Goal: Information Seeking & Learning: Learn about a topic

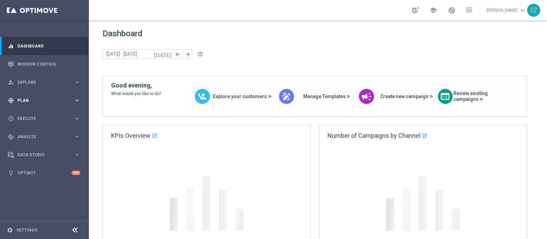
click at [37, 99] on span "Plan" at bounding box center [45, 100] width 56 height 4
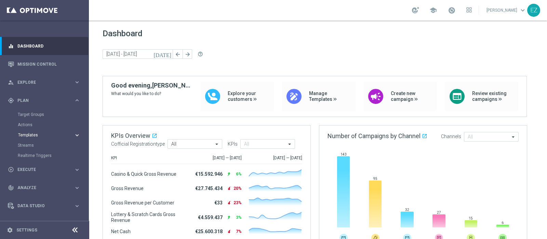
click at [27, 134] on span "Templates" at bounding box center [42, 135] width 49 height 4
click at [28, 145] on link "Optimail" at bounding box center [46, 145] width 50 height 5
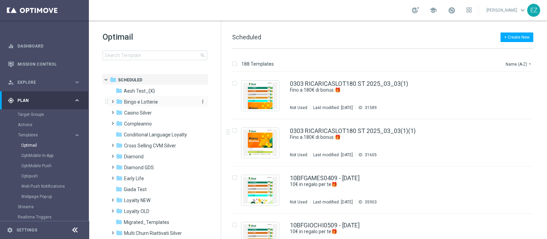
click at [150, 103] on span "Bingo e Lotterie" at bounding box center [141, 102] width 34 height 6
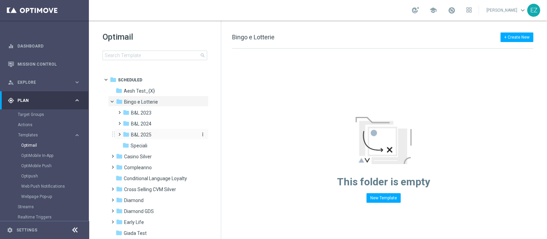
click at [144, 137] on span "B&L 2025" at bounding box center [141, 135] width 21 height 6
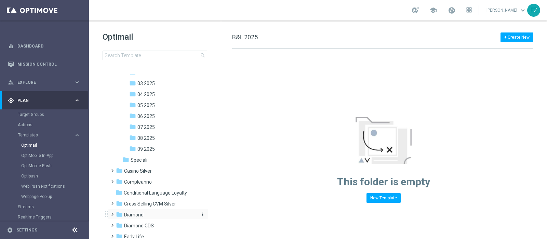
scroll to position [113, 0]
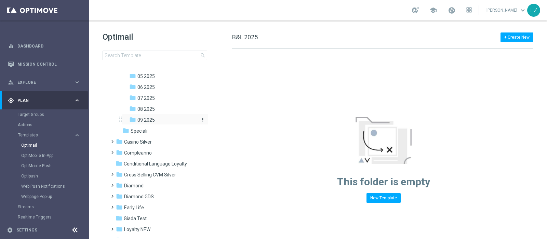
click at [150, 119] on span "09 2025" at bounding box center [145, 120] width 17 height 6
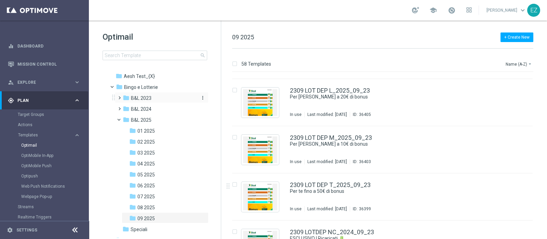
scroll to position [1, 0]
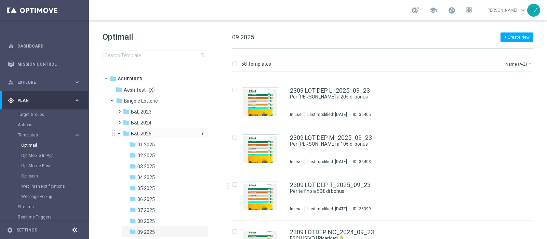
click at [202, 135] on icon "more_vert" at bounding box center [202, 133] width 5 height 5
click at [171, 130] on div "folder B&L 2025" at bounding box center [159, 134] width 73 height 8
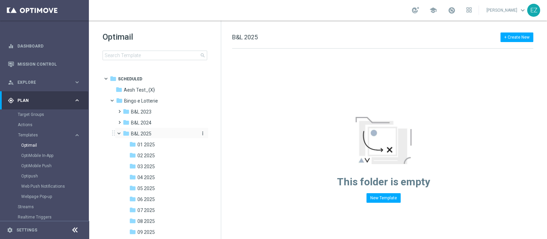
click at [190, 132] on div "folder B&L 2025" at bounding box center [159, 134] width 73 height 8
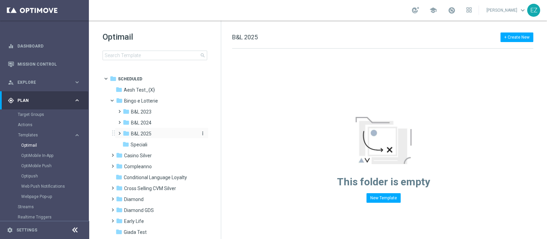
click at [173, 132] on div "folder B&L 2025" at bounding box center [159, 134] width 73 height 8
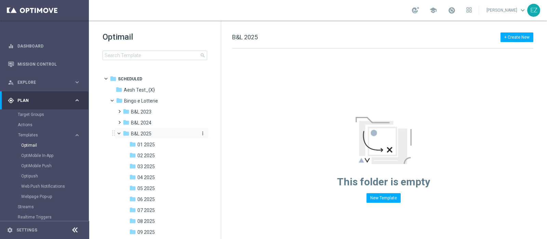
click at [201, 135] on icon "more_vert" at bounding box center [202, 133] width 5 height 5
click at [228, 125] on span "New Folder" at bounding box center [229, 124] width 21 height 5
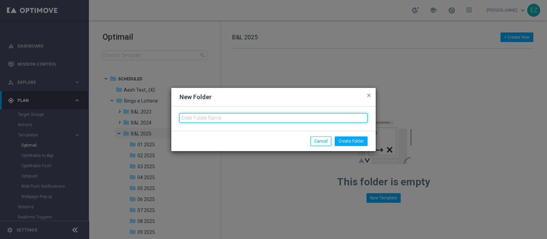
click at [221, 118] on input "text" at bounding box center [273, 118] width 188 height 10
type input "10 2025"
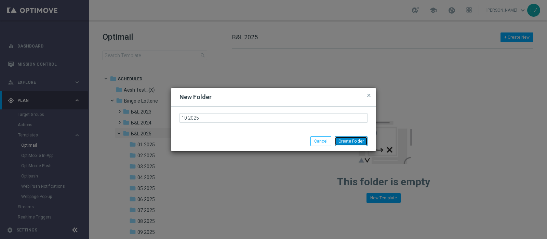
click at [351, 143] on button "Create Folder" at bounding box center [351, 141] width 33 height 10
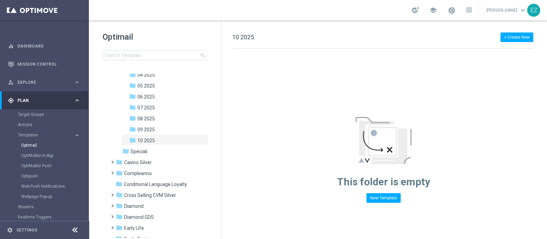
scroll to position [79, 0]
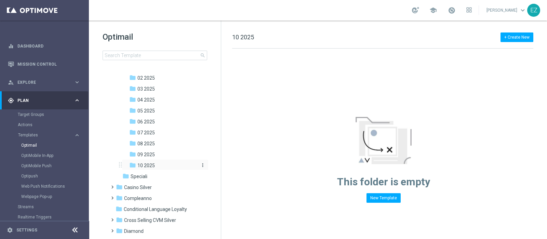
click at [149, 166] on span "10 2025" at bounding box center [145, 165] width 17 height 6
click at [142, 153] on span "09 2025" at bounding box center [145, 154] width 17 height 6
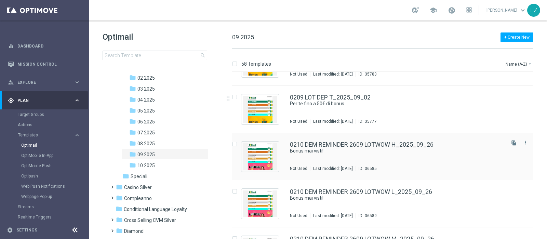
scroll to position [228, 0]
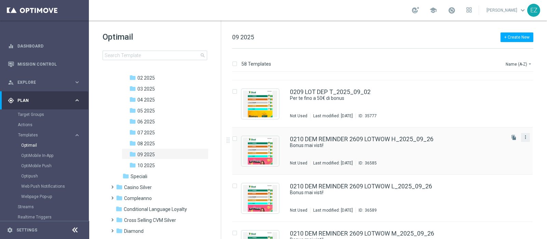
click at [523, 138] on icon "more_vert" at bounding box center [525, 136] width 5 height 5
click at [489, 146] on div "Move" at bounding box center [497, 144] width 41 height 5
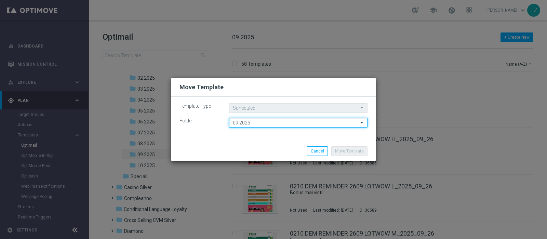
click at [268, 122] on input "09 2025" at bounding box center [298, 123] width 138 height 10
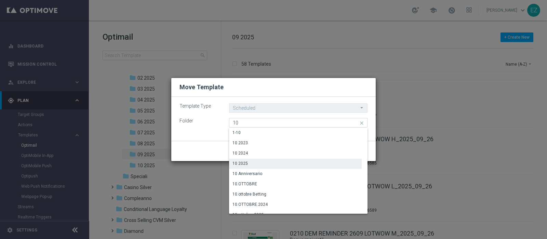
click at [245, 163] on div "10 2025" at bounding box center [239, 163] width 15 height 6
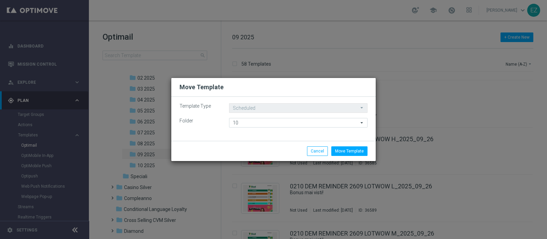
type input "10 2025"
click at [358, 153] on button "Move Template" at bounding box center [349, 151] width 36 height 10
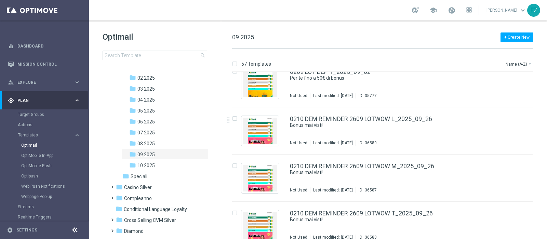
scroll to position [253, 0]
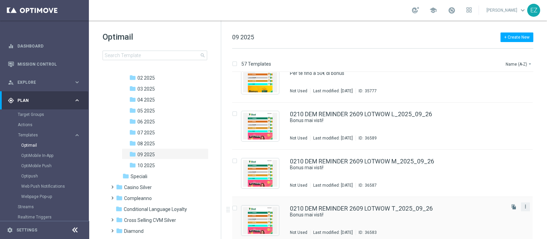
click at [523, 208] on icon "more_vert" at bounding box center [525, 206] width 5 height 5
click at [481, 179] on span "Move" at bounding box center [482, 179] width 11 height 5
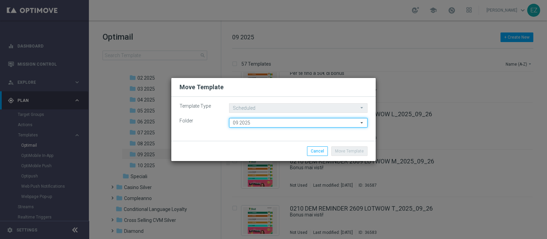
click at [275, 123] on input "09 2025" at bounding box center [298, 123] width 138 height 10
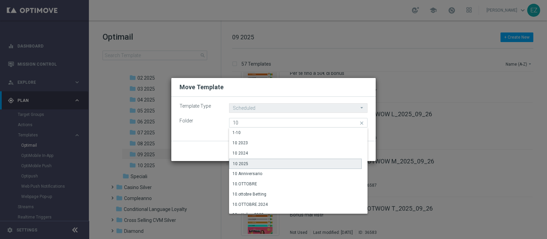
click at [243, 159] on div "10 2025" at bounding box center [295, 164] width 133 height 10
type input "10 2025"
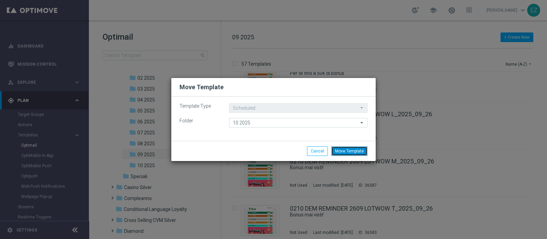
click at [352, 154] on button "Move Template" at bounding box center [349, 151] width 36 height 10
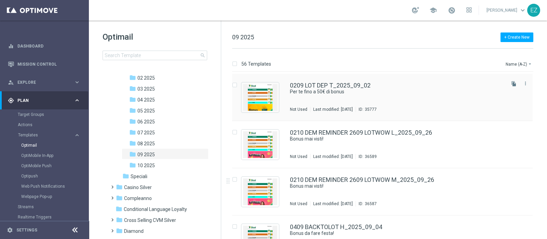
scroll to position [239, 0]
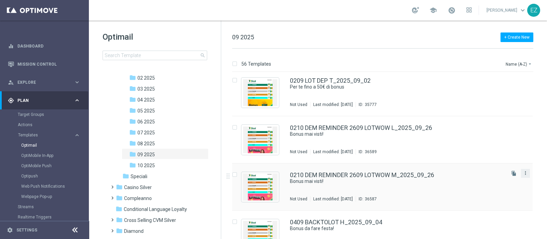
click at [526, 173] on icon "more_vert" at bounding box center [525, 172] width 5 height 5
click at [482, 190] on span "Copy To" at bounding box center [484, 189] width 15 height 5
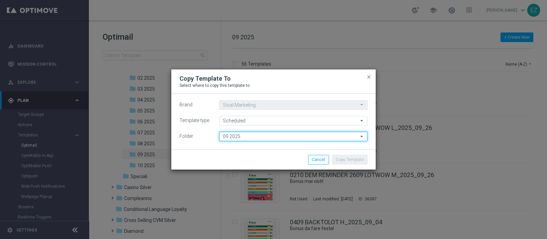
click at [252, 135] on input "09 2025" at bounding box center [293, 137] width 148 height 10
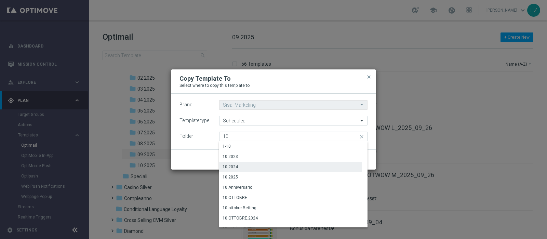
click at [235, 174] on div "10 2025" at bounding box center [230, 177] width 15 height 6
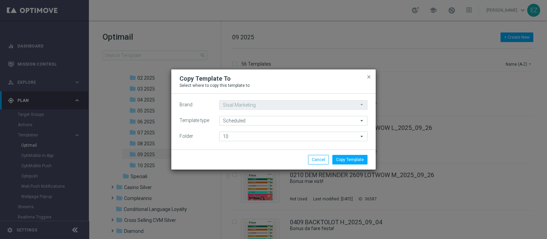
type input "10 2025"
click at [359, 161] on button "Copy Template" at bounding box center [349, 160] width 35 height 10
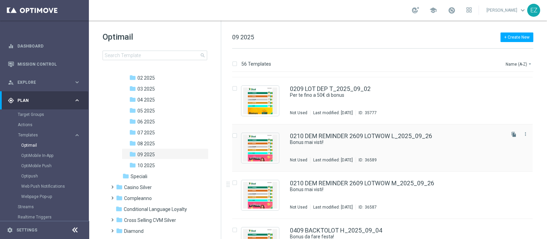
scroll to position [231, 0]
click at [524, 183] on icon "more_vert" at bounding box center [525, 180] width 5 height 5
click at [486, 187] on span "Move" at bounding box center [482, 188] width 11 height 5
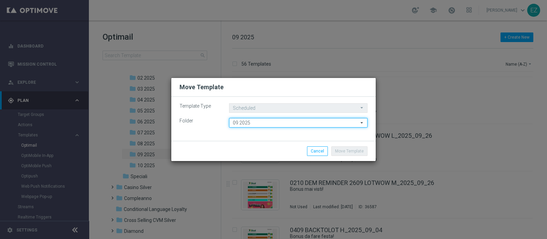
click at [297, 126] on input "09 2025" at bounding box center [298, 123] width 138 height 10
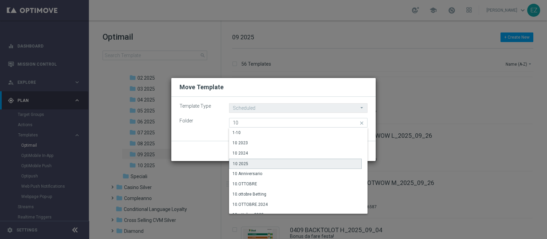
click at [262, 164] on div "10 2025" at bounding box center [295, 164] width 133 height 10
type input "10 2025"
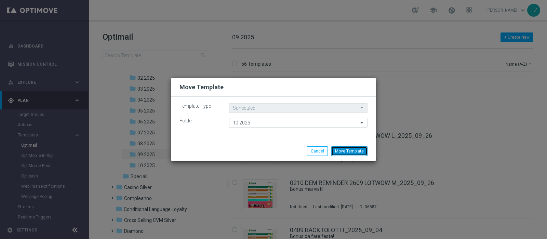
click at [357, 151] on button "Move Template" at bounding box center [349, 151] width 36 height 10
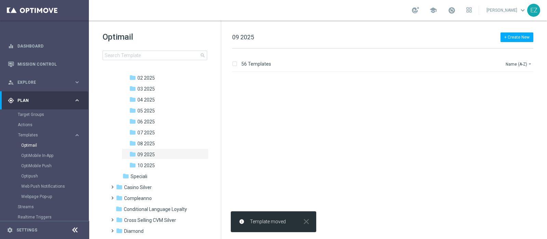
scroll to position [0, 0]
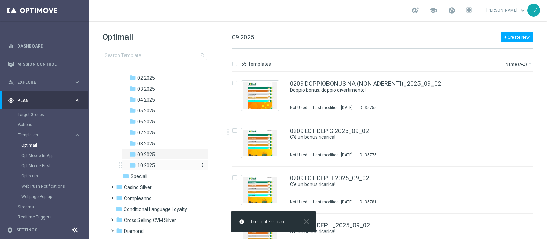
click at [150, 165] on span "10 2025" at bounding box center [145, 165] width 17 height 6
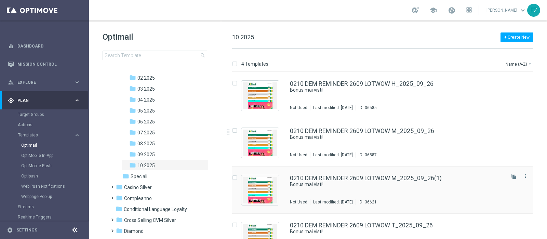
scroll to position [22, 0]
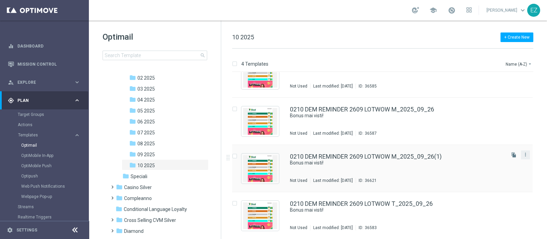
click at [528, 155] on div "more_vert" at bounding box center [525, 154] width 9 height 9
click at [523, 156] on icon "more_vert" at bounding box center [525, 154] width 5 height 5
click at [484, 184] on div "delete_forever Delete" at bounding box center [493, 181] width 55 height 10
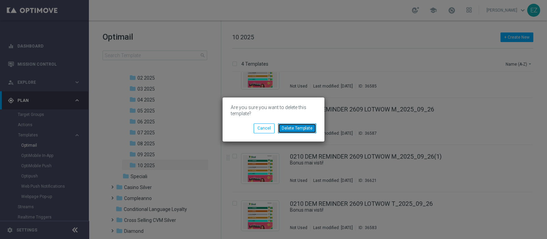
click at [294, 131] on button "Delete Template" at bounding box center [297, 128] width 38 height 10
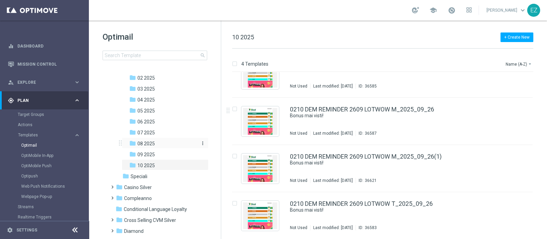
scroll to position [0, 0]
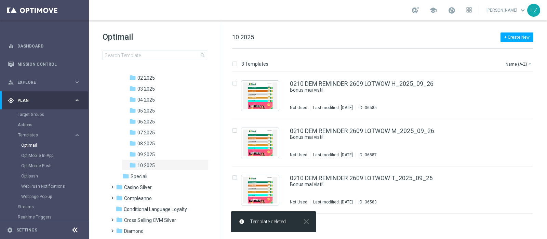
click at [152, 155] on span "09 2025" at bounding box center [145, 154] width 17 height 6
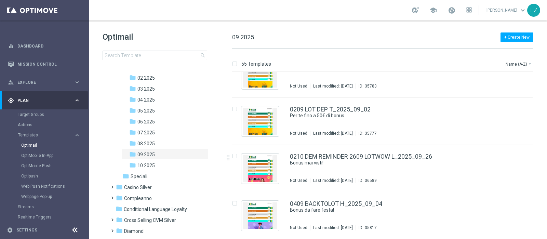
scroll to position [215, 0]
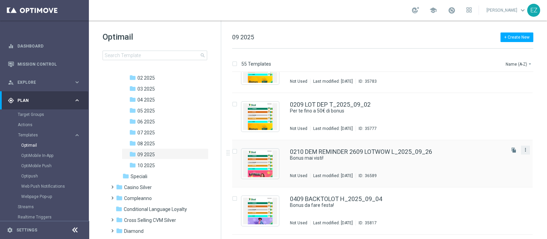
click at [525, 151] on icon "more_vert" at bounding box center [525, 149] width 5 height 5
click at [481, 156] on span "Move" at bounding box center [482, 157] width 11 height 5
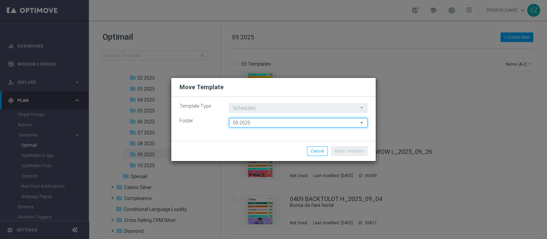
click at [276, 121] on input "09 2025" at bounding box center [298, 123] width 138 height 10
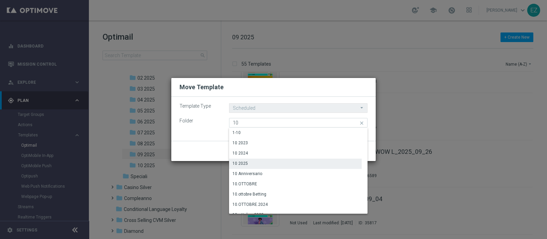
click at [243, 162] on div "10 2025" at bounding box center [239, 163] width 15 height 6
type input "10 2025"
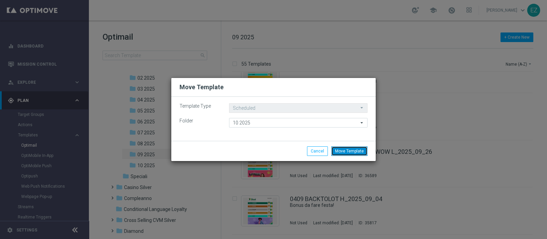
click at [358, 148] on button "Move Template" at bounding box center [349, 151] width 36 height 10
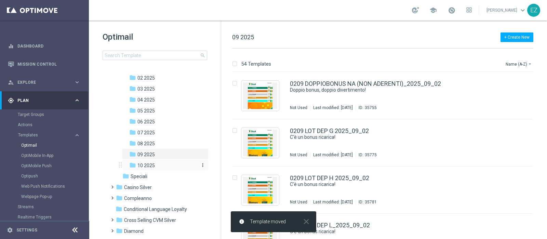
click at [145, 166] on span "10 2025" at bounding box center [145, 165] width 17 height 6
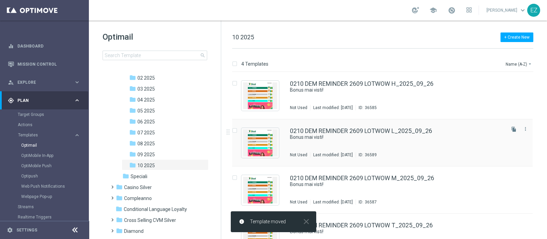
scroll to position [22, 0]
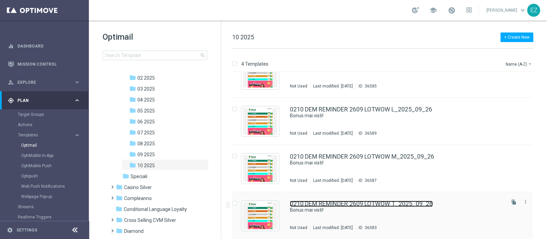
click at [386, 200] on div "0210 DEM REMINDER 2609 LOTWOW T_2025_09_26 Bonus mai visti! Not Used Last modif…" at bounding box center [382, 215] width 300 height 47
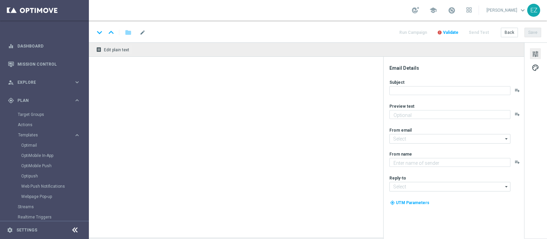
type textarea "Per te fino a 150€ di bonus"
type textarea "Sisal"
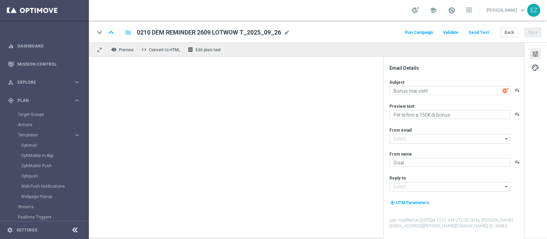
type input "newsletter@comunicazioni.sisal.it"
type input "info@sisal.it"
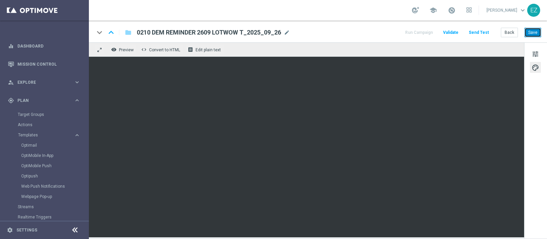
click at [533, 31] on button "Save" at bounding box center [532, 33] width 17 height 10
click at [531, 28] on button "Save" at bounding box center [532, 33] width 17 height 10
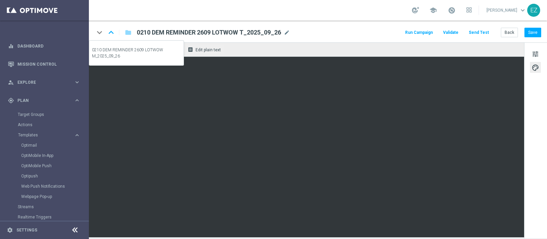
click at [113, 33] on icon "keyboard_arrow_up" at bounding box center [111, 32] width 10 height 10
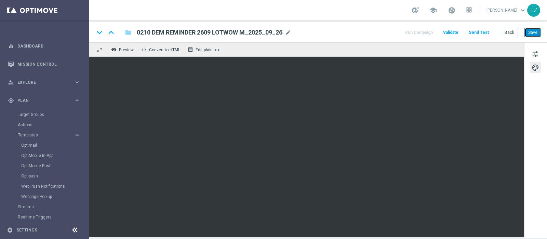
click at [533, 30] on button "Save" at bounding box center [532, 33] width 17 height 10
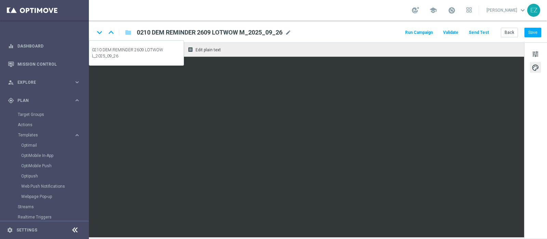
click at [113, 31] on icon "keyboard_arrow_up" at bounding box center [111, 32] width 10 height 10
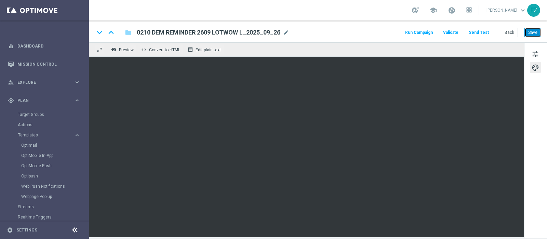
click at [537, 30] on button "Save" at bounding box center [532, 33] width 17 height 10
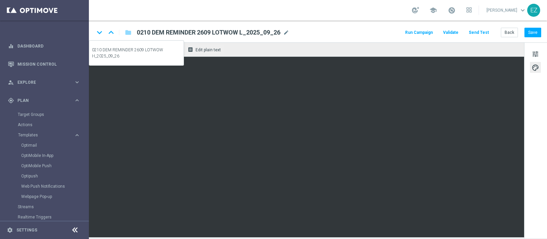
click at [111, 31] on icon "keyboard_arrow_up" at bounding box center [111, 32] width 10 height 10
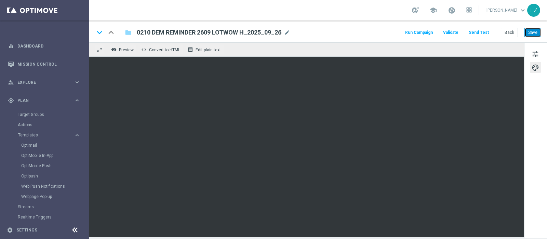
click at [532, 32] on button "Save" at bounding box center [532, 33] width 17 height 10
click at [531, 29] on button "Save" at bounding box center [532, 33] width 17 height 10
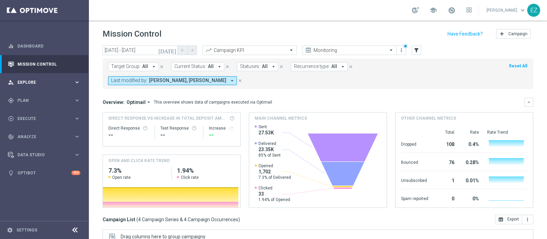
click at [27, 80] on span "Explore" at bounding box center [45, 82] width 56 height 4
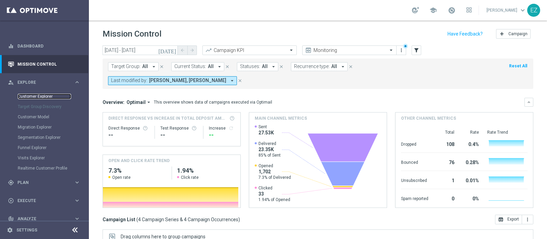
click at [28, 96] on link "Customer Explorer" at bounding box center [44, 96] width 53 height 5
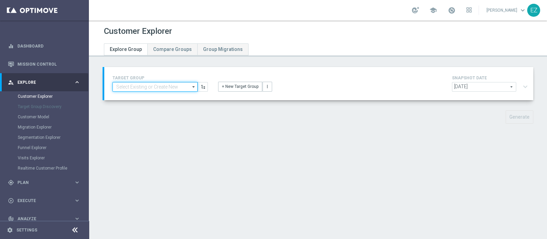
click at [170, 86] on input at bounding box center [154, 87] width 85 height 10
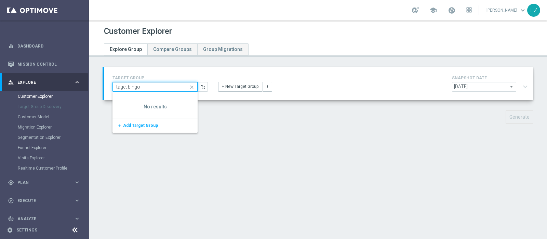
click at [120, 88] on input "taget bingo" at bounding box center [154, 87] width 85 height 10
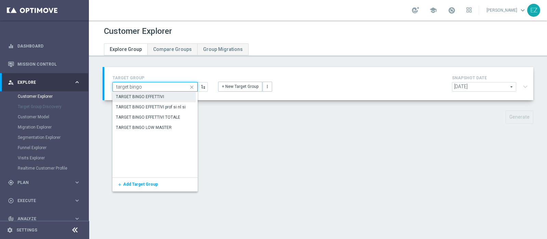
type input "target bingo"
click at [157, 95] on div "TARGET BINGO EFFETTIVI" at bounding box center [140, 97] width 48 height 6
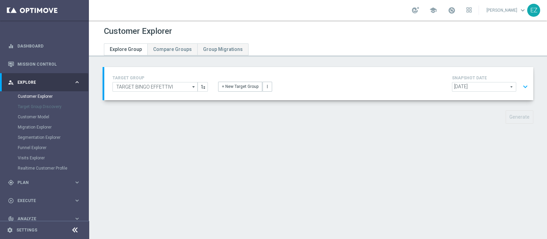
click at [472, 86] on span "2025-09-30" at bounding box center [484, 86] width 64 height 9
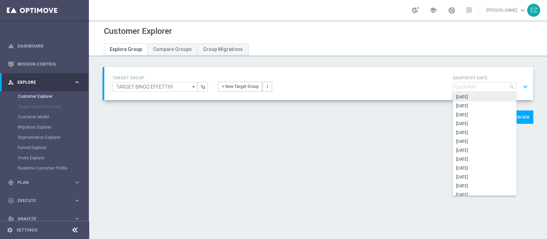
click at [474, 108] on span "2025-09-20" at bounding box center [484, 105] width 57 height 5
type input "2025-09-20"
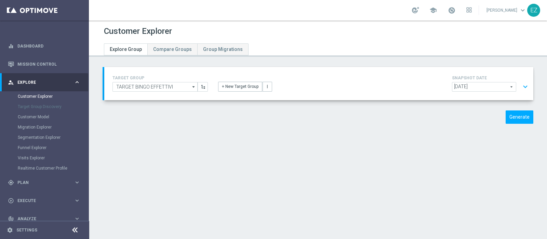
click at [520, 85] on button "expand_more" at bounding box center [525, 86] width 10 height 13
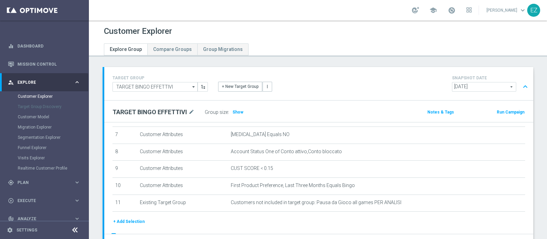
scroll to position [135, 0]
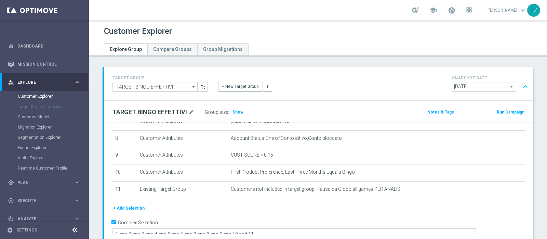
click at [125, 204] on button "+ Add Selection" at bounding box center [128, 208] width 33 height 8
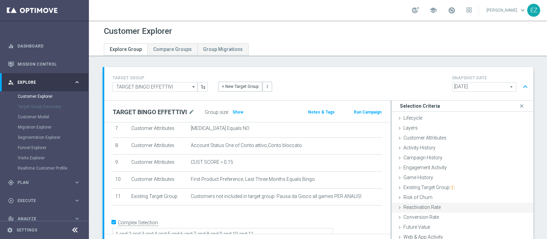
scroll to position [28, 0]
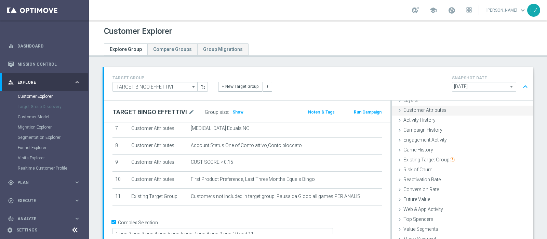
click at [432, 109] on span "Customer Attributes" at bounding box center [424, 109] width 43 height 5
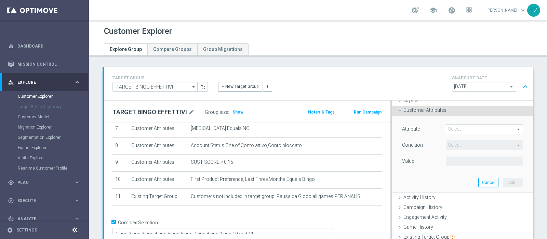
click at [451, 130] on span at bounding box center [484, 129] width 77 height 9
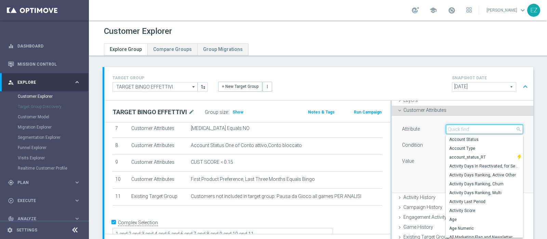
click at [451, 130] on input "search" at bounding box center [484, 129] width 77 height 10
type input "new"
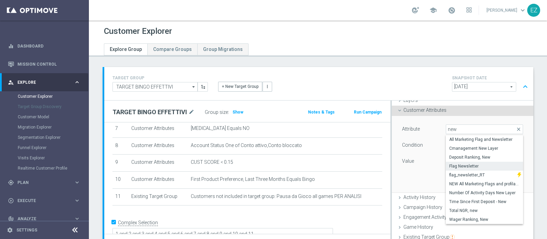
click at [457, 162] on label "Flag Newsletter" at bounding box center [484, 166] width 77 height 9
type input "Flag Newsletter"
type input "="
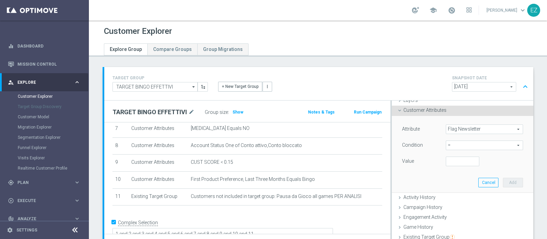
scroll to position [0, 0]
click at [464, 161] on input "-1" at bounding box center [463, 162] width 34 height 10
click at [463, 161] on input "-2" at bounding box center [463, 162] width 34 height 10
click at [464, 158] on input "-1" at bounding box center [463, 162] width 34 height 10
click at [464, 158] on input "0" at bounding box center [463, 162] width 34 height 10
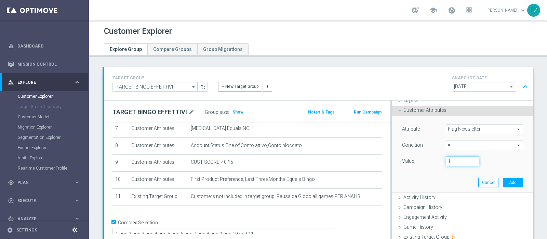
type input "1"
click at [464, 158] on input "1" at bounding box center [463, 162] width 34 height 10
click at [503, 179] on button "Add" at bounding box center [513, 183] width 20 height 10
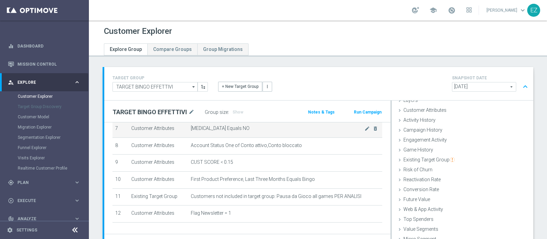
scroll to position [145, 0]
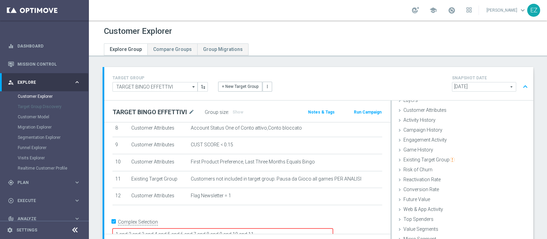
click at [316, 228] on textarea "1 and 2 and 3 and 4 and 5 and 6 and 7 and 8 and 9 and 10 and 11" at bounding box center [222, 234] width 221 height 12
click at [388, 82] on div "+ New Target Group more_vert" at bounding box center [319, 83] width 212 height 18
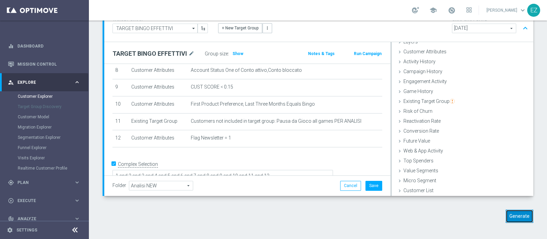
click at [514, 218] on button "Generate" at bounding box center [520, 216] width 28 height 13
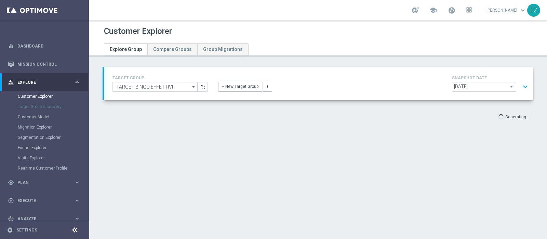
scroll to position [0, 0]
click at [520, 86] on button "expand_more" at bounding box center [525, 86] width 10 height 13
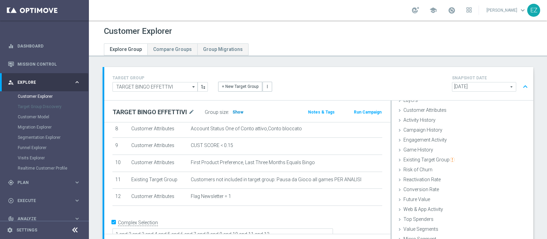
click at [237, 115] on h3 "Show" at bounding box center [238, 112] width 12 height 8
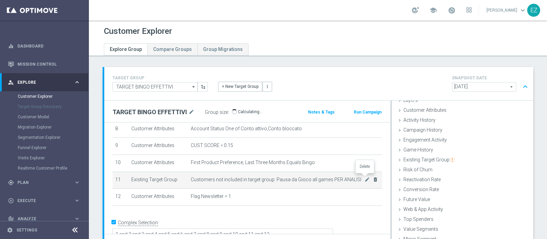
click at [373, 178] on icon "delete_forever" at bounding box center [375, 179] width 5 height 5
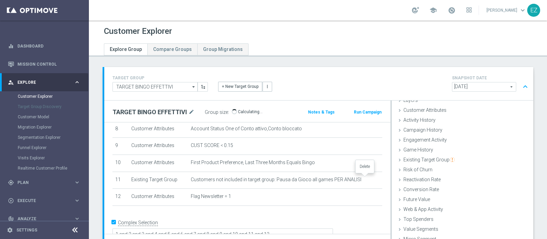
scroll to position [128, 0]
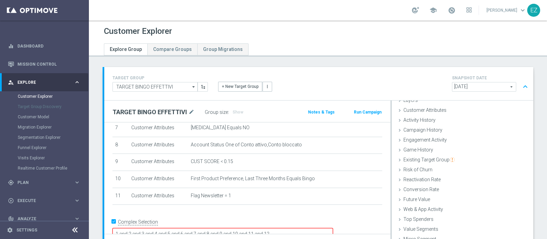
drag, startPoint x: 322, startPoint y: 221, endPoint x: 303, endPoint y: 221, distance: 18.8
click at [303, 228] on textarea "1 and 2 and 3 and 4 and 5 and 6 and 7 and 8 and 9 and 10 and 11 and 12" at bounding box center [222, 234] width 221 height 12
type textarea "1 and 2 and 3 and 4 and 5 and 6 and 7 and 8 and 9 and 10 and 11"
click at [311, 79] on div "+ New Target Group more_vert" at bounding box center [319, 83] width 212 height 18
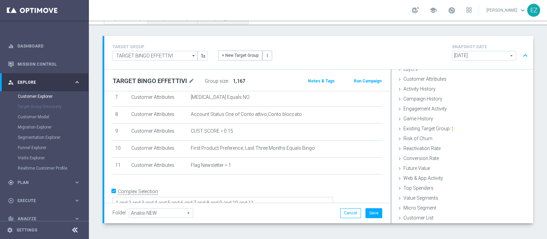
scroll to position [0, 0]
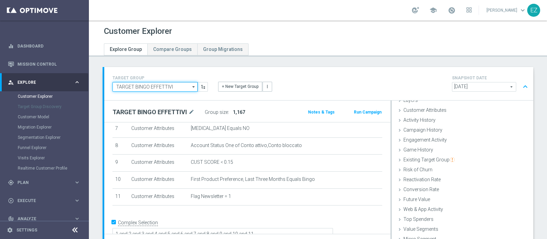
click at [173, 84] on input "TARGET BINGO EFFETTIVI" at bounding box center [154, 87] width 85 height 10
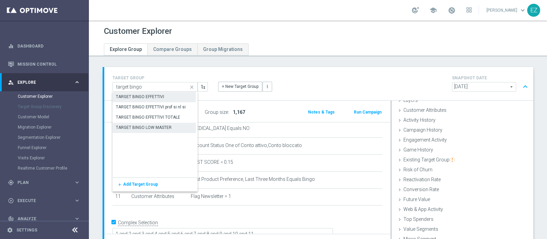
click at [175, 127] on div "TARGET BINGO LOW MASTER" at bounding box center [153, 128] width 83 height 10
type input "TARGET BINGO LOW MASTER"
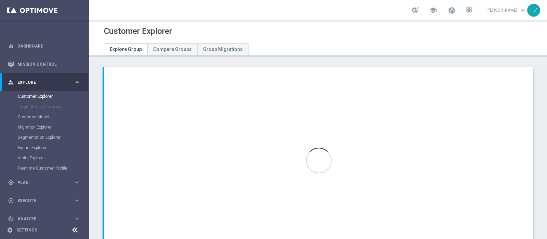
type textarea "1 and 2 and 3 and 4 and 5 and 6 and 7 and 8 and 9 and 10 and 11 and 12"
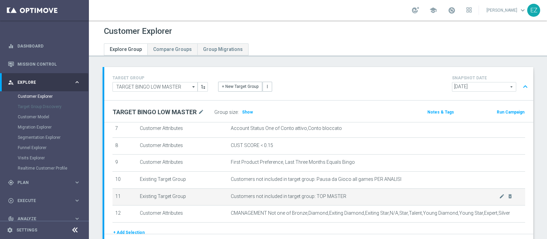
scroll to position [151, 0]
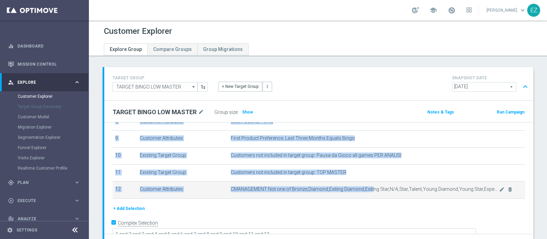
drag, startPoint x: 355, startPoint y: 199, endPoint x: 378, endPoint y: 181, distance: 29.3
click at [374, 183] on div "# Selection Type Criteria delete_forever 1 Lifecycle Active Other mode_edit del…" at bounding box center [318, 92] width 423 height 226
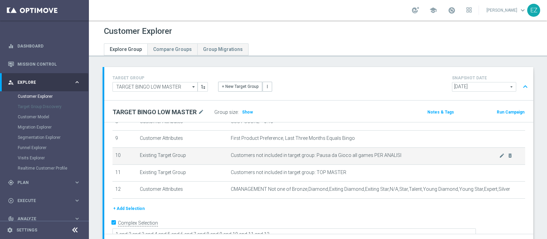
click at [431, 156] on td "Customers not included in target group: Pausa da Gioco all games PER ANALISI mo…" at bounding box center [376, 155] width 297 height 17
click at [507, 153] on icon "delete_forever" at bounding box center [509, 155] width 5 height 5
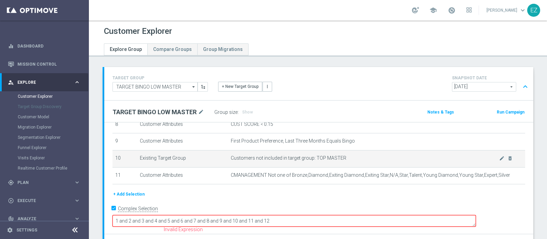
scroll to position [135, 0]
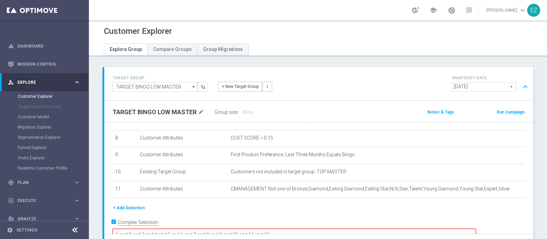
click at [126, 205] on button "+ Add Selection" at bounding box center [128, 208] width 33 height 8
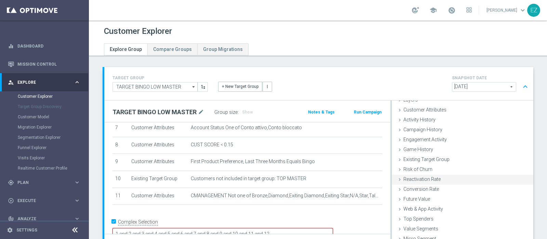
scroll to position [28, 0]
click at [433, 109] on span "Customer Attributes" at bounding box center [424, 109] width 43 height 5
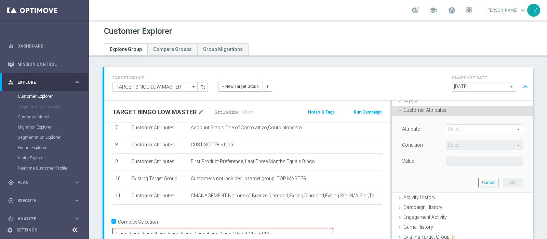
click at [460, 127] on span at bounding box center [484, 129] width 77 height 9
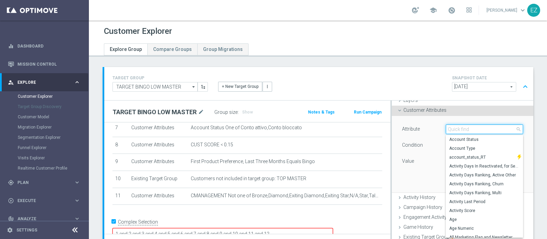
click at [460, 128] on input "search" at bounding box center [484, 129] width 77 height 10
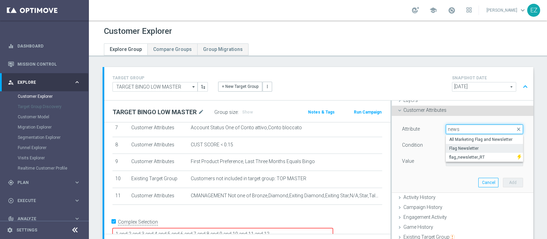
type input "news"
click at [472, 144] on label "Flag Newsletter" at bounding box center [484, 148] width 77 height 9
type input "Flag Newsletter"
type input "="
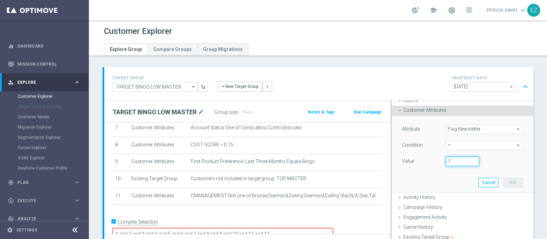
type input "1"
click at [465, 159] on input "1" at bounding box center [463, 162] width 34 height 10
click at [503, 180] on button "Add" at bounding box center [513, 183] width 20 height 10
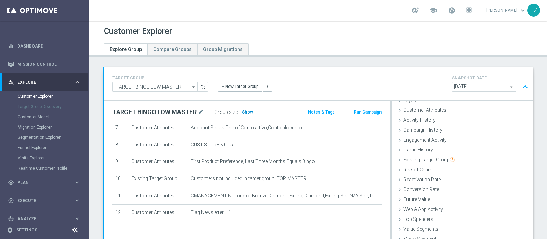
click at [241, 114] on h3 "Show" at bounding box center [247, 112] width 12 height 8
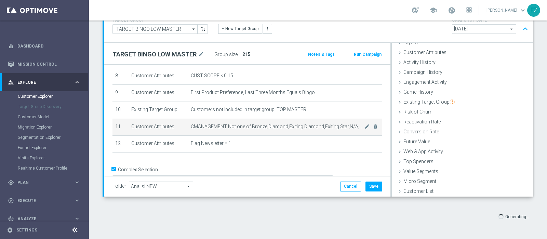
scroll to position [144, 0]
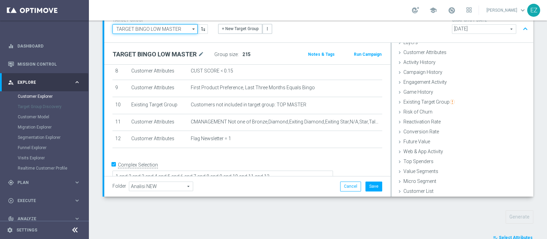
click at [175, 26] on input "TARGET BINGO LOW MASTER" at bounding box center [154, 29] width 85 height 10
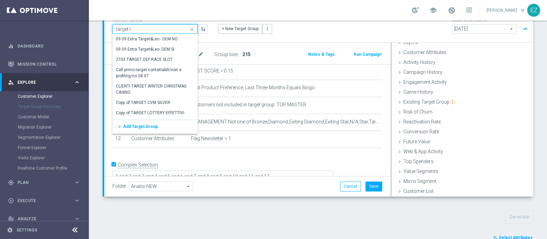
drag, startPoint x: 147, startPoint y: 29, endPoint x: 112, endPoint y: 30, distance: 34.9
click at [112, 30] on input "target l" at bounding box center [154, 29] width 85 height 10
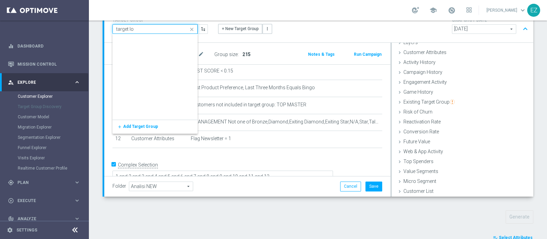
scroll to position [0, 0]
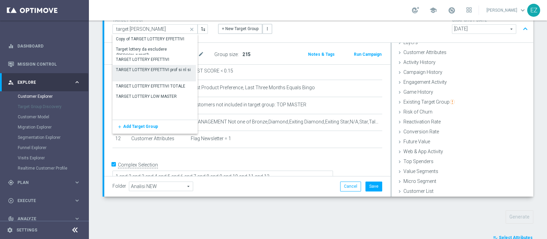
click at [163, 67] on div "TARGET LOTTERY EFFETTIVI prof si nl si" at bounding box center [153, 70] width 75 height 6
type input "TARGET LOTTERY EFFETTIVI prof si nl si"
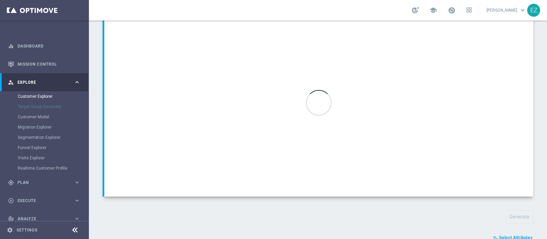
type textarea "(1 or 4) and 2 and 3 and 5 and 6 and 7 and 8 and 9 and 10 and 11"
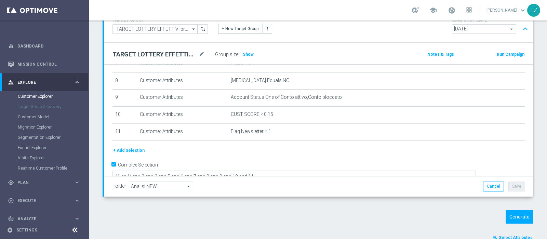
scroll to position [31, 0]
click at [248, 51] on h3 "Show" at bounding box center [248, 55] width 12 height 8
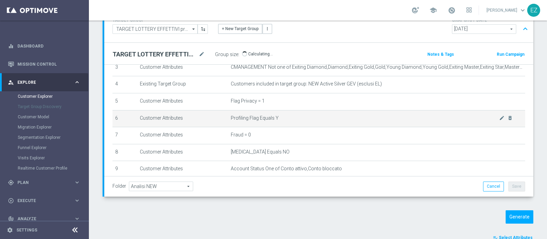
scroll to position [135, 0]
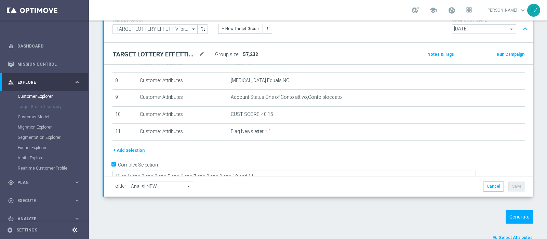
click at [177, 33] on div "TARGET GROUP TARGET LOTTERY EFFETTIVI prof si nl si TARGET LOTTERY EFFETTIVI pr…" at bounding box center [318, 25] width 423 height 19
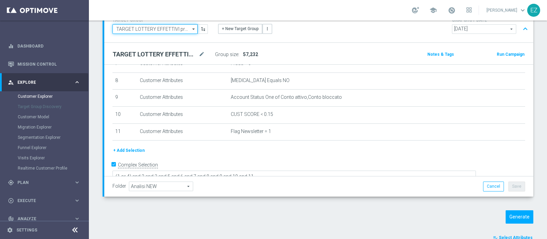
click at [178, 28] on input "TARGET LOTTERY EFFETTIVI prof si nl si" at bounding box center [154, 29] width 85 height 10
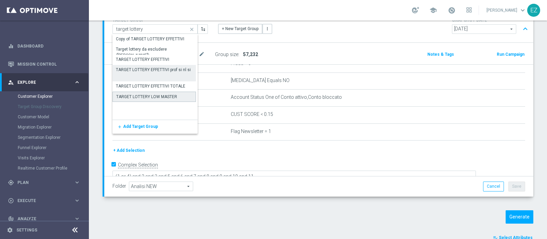
click at [157, 94] on div "TARGET LOTTERY LOW MASTER" at bounding box center [146, 97] width 61 height 6
type input "TARGET LOTTERY LOW MASTER"
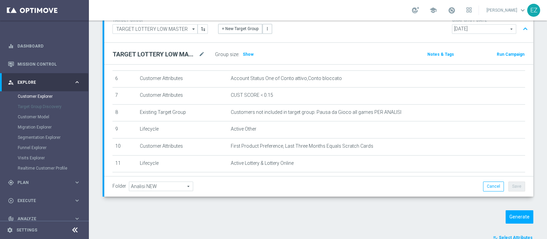
scroll to position [103, 0]
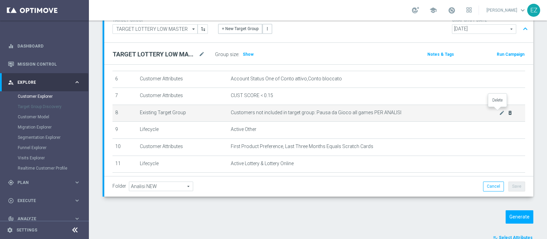
click at [507, 111] on icon "delete_forever" at bounding box center [509, 112] width 5 height 5
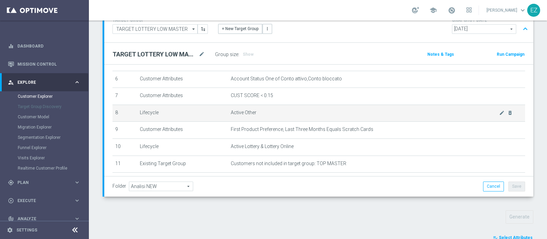
scroll to position [152, 0]
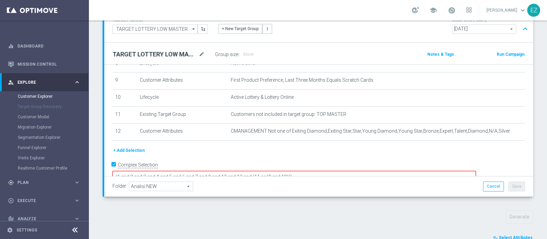
click at [317, 171] on textarea "(1 and 2 and 3 and 4 and 5 and 6 and 7 and 8 and 12 and 13 and (11 or (9 and 10…" at bounding box center [293, 177] width 363 height 12
click at [330, 171] on textarea "(1 and 2 and 3 and 4 and 5 and 6 and 7 and 8 and 12 and 13 and (11 or (8 and 10…" at bounding box center [293, 177] width 363 height 12
click at [306, 171] on textarea "(1 and 2 and 3 and 4 and 5 and 6 and 7 and 8 and 12 and 13 and (11 or (8 and 9)…" at bounding box center [293, 177] width 363 height 12
click at [274, 171] on textarea "(1 and 2 and 3 and 4 and 5 and 6 and 7 and 8 and 12 and 13 and (10 or (8 and 9)…" at bounding box center [293, 177] width 363 height 12
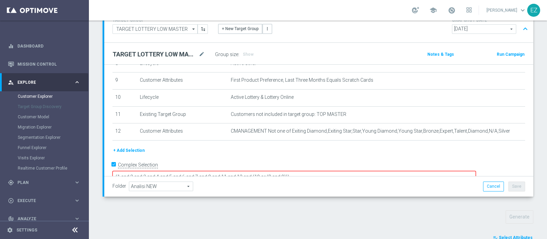
click at [258, 171] on textarea "(1 and 2 and 3 and 4 and 5 and 6 and 7 and 8 and 11 and 12 and (10 or (8 and 9)…" at bounding box center [293, 177] width 363 height 12
type textarea "(1 and 2 and 3 and 4 and 5 and 6 and 7 and 13 and 11 and 12 and (10 or (8 and 9…"
click at [134, 147] on button "+ Add Selection" at bounding box center [128, 151] width 33 height 8
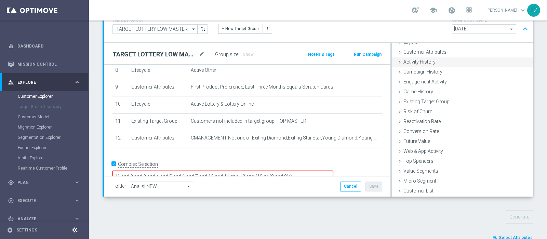
scroll to position [21, 0]
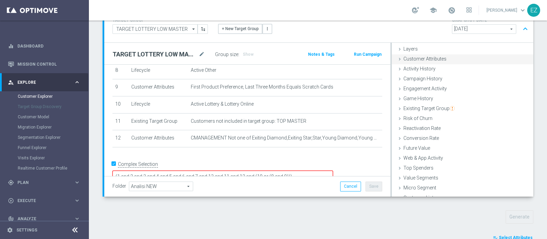
click at [433, 56] on span "Customer Attributes" at bounding box center [424, 58] width 43 height 5
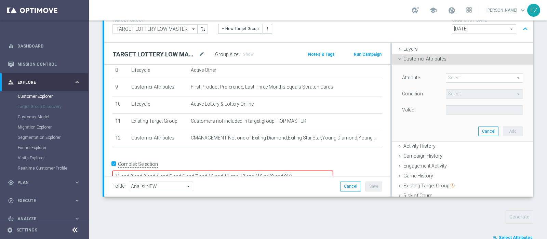
click at [451, 76] on span at bounding box center [484, 78] width 77 height 9
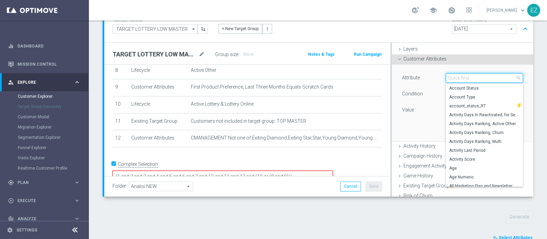
click at [453, 79] on input "search" at bounding box center [484, 78] width 77 height 10
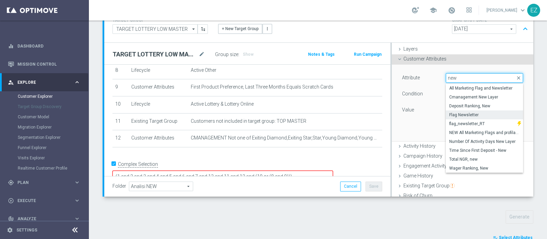
type input "new"
click at [467, 117] on label "Flag Newsletter" at bounding box center [484, 114] width 77 height 9
type input "Flag Newsletter"
type input "="
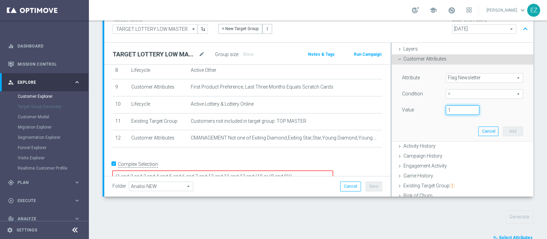
type input "1"
click at [466, 107] on input "1" at bounding box center [463, 110] width 34 height 10
click at [503, 130] on button "Add" at bounding box center [513, 131] width 20 height 10
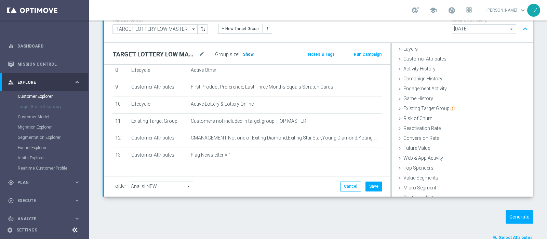
click at [250, 55] on span "Show" at bounding box center [248, 54] width 11 height 5
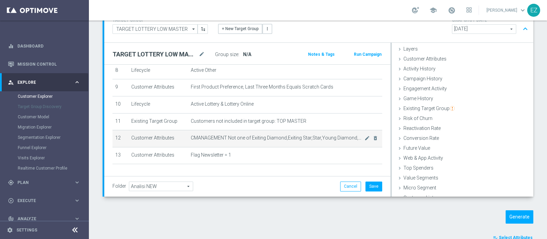
scroll to position [161, 0]
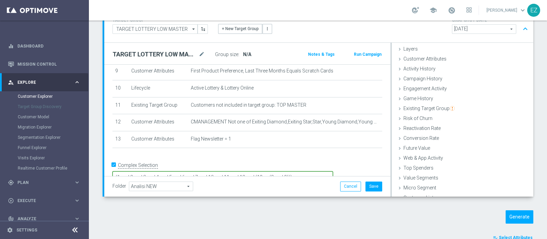
click at [333, 171] on textarea "(1 and 2 and 3 and 4 and 5 and 6 and 7 and 13 and 11 and 12 and (10 or (8 and 9…" at bounding box center [222, 177] width 221 height 12
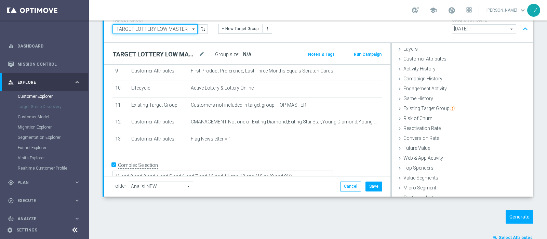
click at [177, 27] on input "TARGET LOTTERY LOW MASTER" at bounding box center [154, 29] width 85 height 10
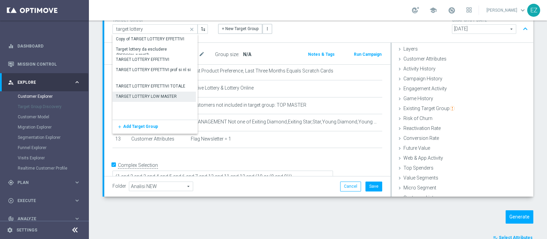
click at [152, 96] on div "TARGET LOTTERY LOW MASTER" at bounding box center [146, 96] width 61 height 6
type input "TARGET LOTTERY LOW MASTER"
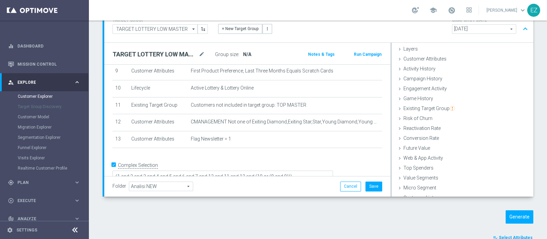
scroll to position [0, 0]
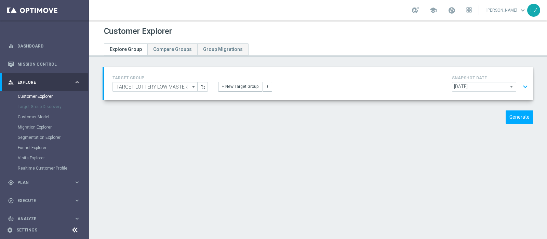
click at [522, 89] on button "expand_more" at bounding box center [525, 86] width 10 height 13
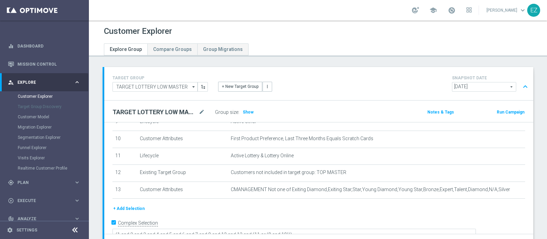
click at [133, 205] on button "+ Add Selection" at bounding box center [128, 209] width 33 height 8
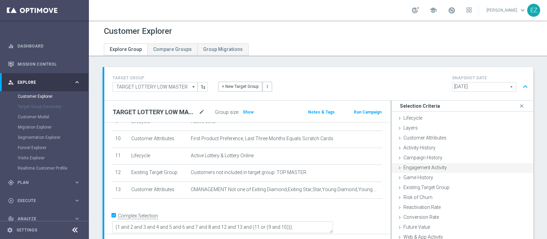
scroll to position [161, 0]
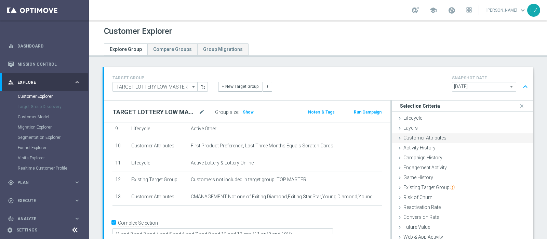
click at [431, 138] on span "Customer Attributes" at bounding box center [424, 137] width 43 height 5
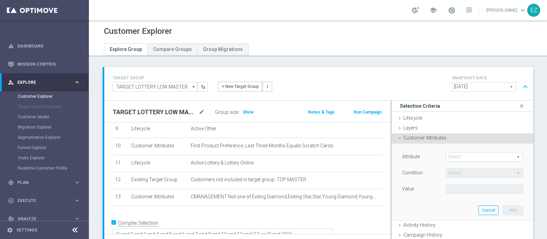
click at [459, 156] on span at bounding box center [484, 156] width 77 height 9
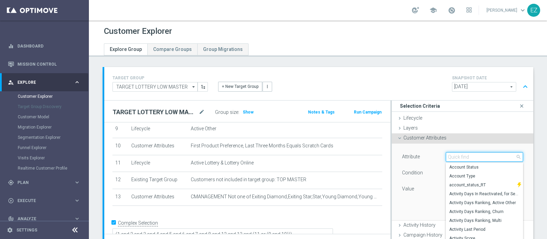
click at [459, 156] on input "search" at bounding box center [484, 157] width 77 height 10
type input "w"
type input "new"
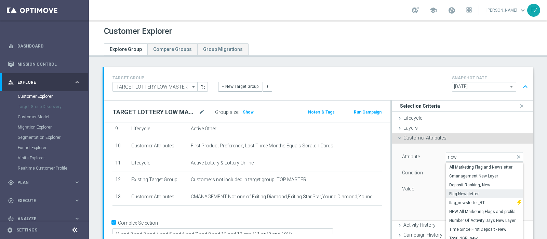
click at [466, 192] on span "Flag Newsletter" at bounding box center [484, 193] width 70 height 5
type input "Flag Newsletter"
type input "="
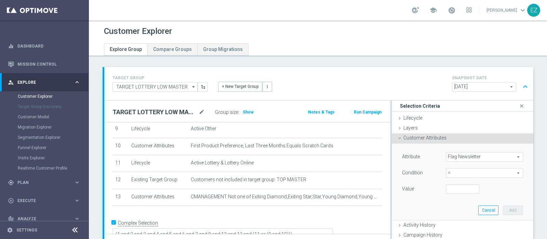
scroll to position [0, 0]
type input "1"
click at [464, 187] on input "1" at bounding box center [463, 189] width 34 height 10
click at [503, 213] on button "Add" at bounding box center [513, 210] width 20 height 10
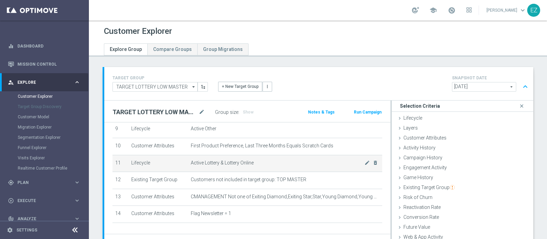
scroll to position [178, 0]
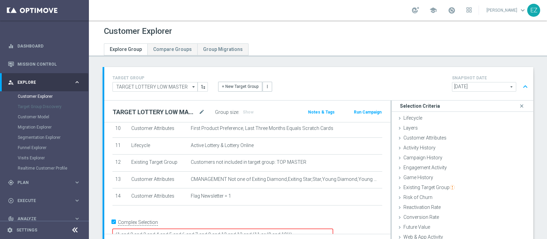
click at [299, 229] on textarea "(1 and 2 and 3 and 4 and 5 and 6 and 7 and 8 and 12 and 13 and (11 or (9 and 10…" at bounding box center [222, 235] width 221 height 12
type textarea "(1 and 2 and 3 and 4 and 5 and 6 and 7 and 8 and 12 and 13 and 14 and (11 or (9…"
click at [246, 110] on span "Show" at bounding box center [248, 112] width 11 height 5
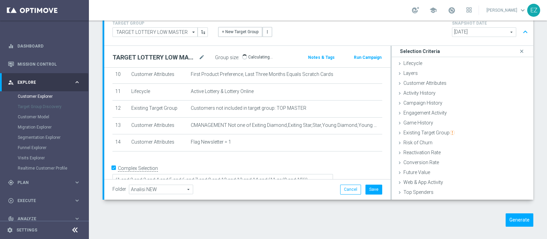
scroll to position [57, 0]
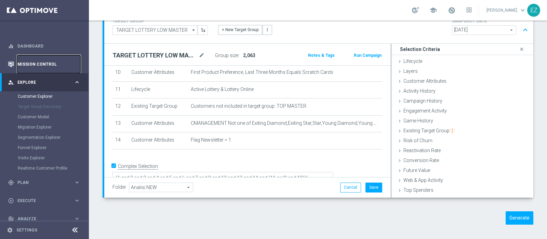
click at [36, 60] on link "Mission Control" at bounding box center [48, 64] width 63 height 18
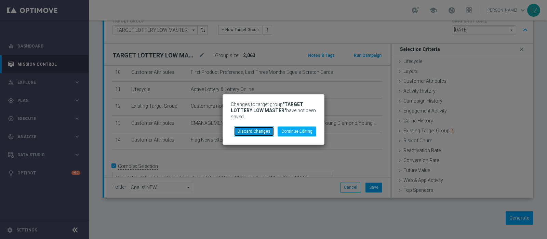
click at [267, 131] on button "Discard Changes" at bounding box center [254, 131] width 40 height 10
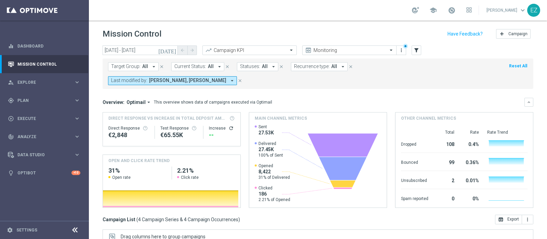
click at [173, 50] on icon "[DATE]" at bounding box center [167, 50] width 18 height 6
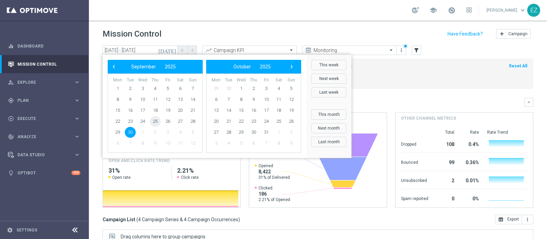
click at [154, 119] on span "25" at bounding box center [155, 121] width 11 height 11
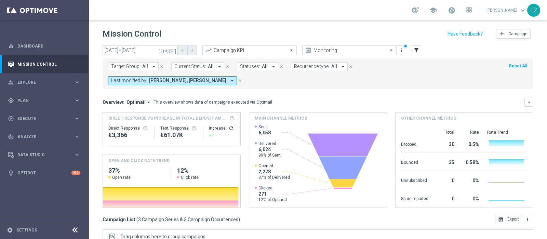
click at [177, 50] on button "[DATE]" at bounding box center [167, 50] width 21 height 10
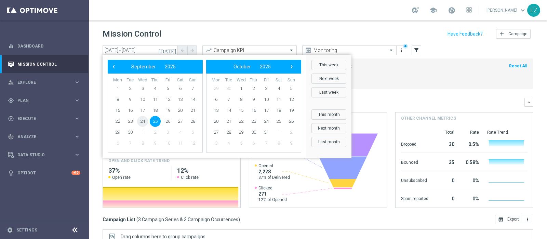
click at [142, 122] on span "24" at bounding box center [142, 121] width 11 height 11
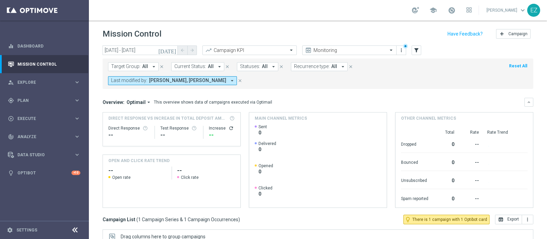
scroll to position [103, 0]
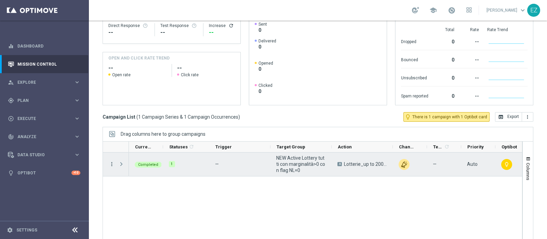
click at [111, 161] on icon "more_vert" at bounding box center [112, 164] width 6 height 6
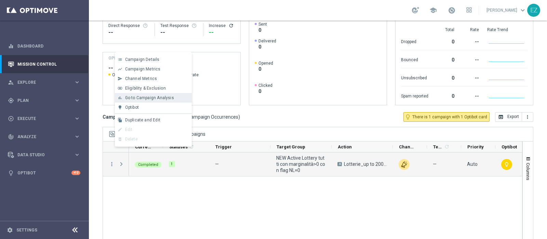
click at [149, 100] on span "Go to Campaign Analysis" at bounding box center [149, 97] width 49 height 5
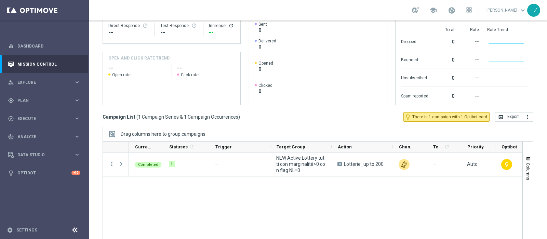
scroll to position [0, 0]
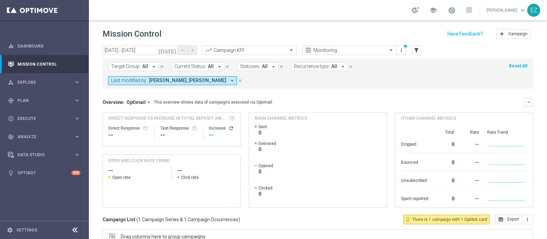
click at [174, 49] on icon "[DATE]" at bounding box center [167, 50] width 18 height 6
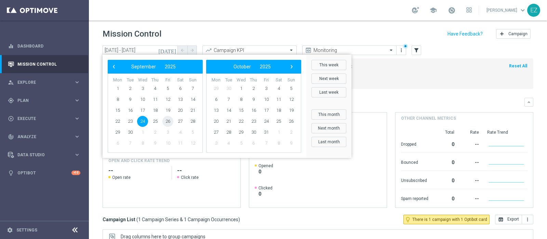
click at [168, 121] on span "26" at bounding box center [167, 121] width 11 height 11
type input "26 Sep 2025 - 26 Sep 2025"
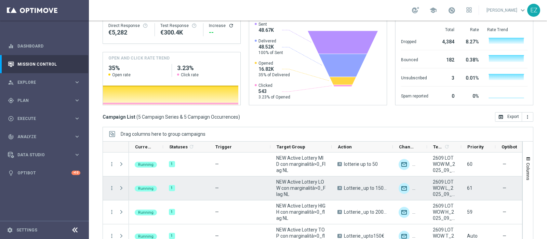
scroll to position [32, 0]
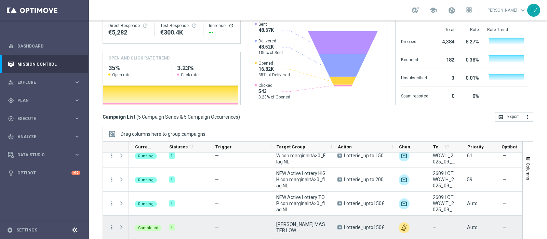
click at [110, 224] on icon "more_vert" at bounding box center [112, 227] width 6 height 6
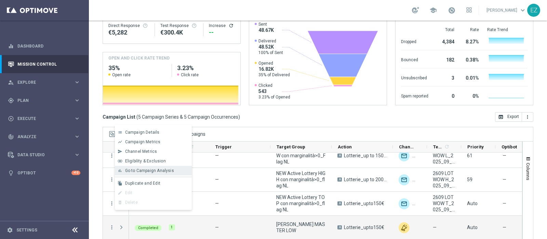
click at [138, 169] on span "Go to Campaign Analysis" at bounding box center [149, 170] width 49 height 5
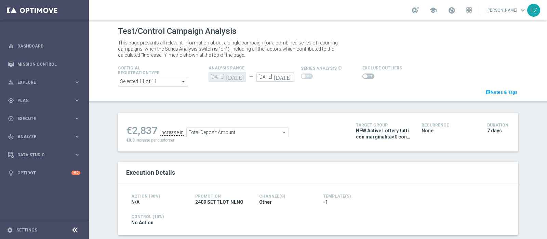
click at [363, 75] on span at bounding box center [365, 76] width 4 height 4
click at [362, 75] on input "checkbox" at bounding box center [368, 76] width 12 height 5
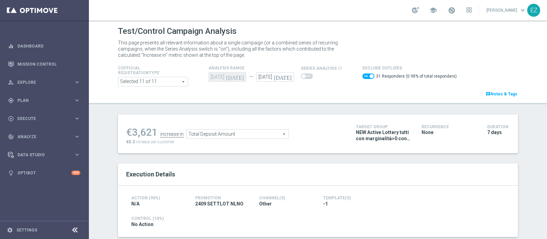
click at [235, 137] on span "Total Deposit Amount" at bounding box center [238, 134] width 102 height 9
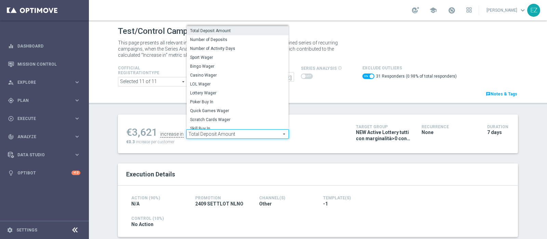
click at [202, 83] on span "LOL Wager" at bounding box center [237, 83] width 95 height 5
checkbox input "false"
type input "LOL Wager"
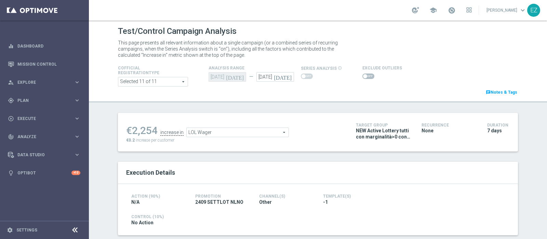
click at [364, 75] on span at bounding box center [368, 76] width 12 height 5
click at [364, 75] on input "checkbox" at bounding box center [368, 76] width 12 height 5
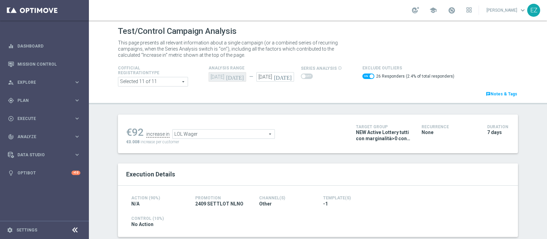
click at [246, 134] on span "LOL Wager" at bounding box center [224, 134] width 102 height 9
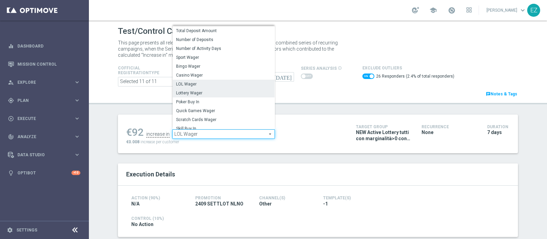
click at [212, 90] on label "Lottery Wager" at bounding box center [224, 93] width 102 height 9
checkbox input "false"
type input "Lottery Wager"
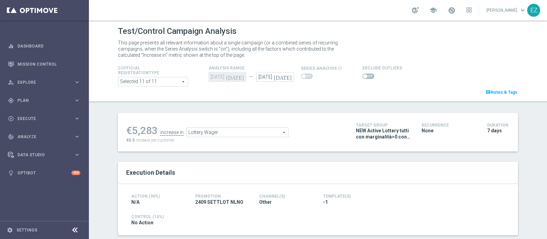
click at [363, 78] on span at bounding box center [365, 76] width 4 height 4
click at [362, 78] on input "checkbox" at bounding box center [368, 76] width 12 height 5
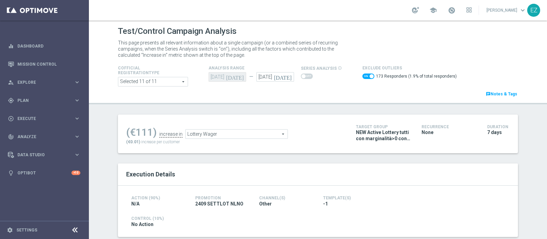
click at [262, 134] on span "Lottery Wager" at bounding box center [237, 134] width 102 height 9
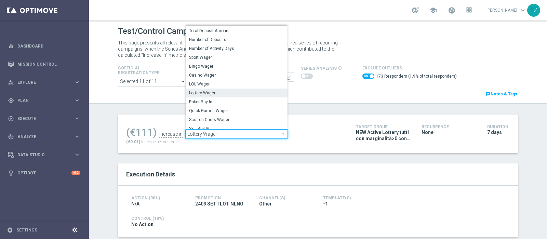
click at [227, 116] on label "Scratch Cards Wager" at bounding box center [237, 119] width 102 height 9
checkbox input "false"
type input "Scratch Cards Wager"
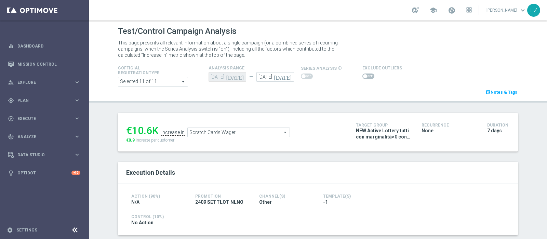
click at [364, 76] on span at bounding box center [368, 76] width 12 height 5
click at [364, 76] on input "checkbox" at bounding box center [368, 76] width 12 height 5
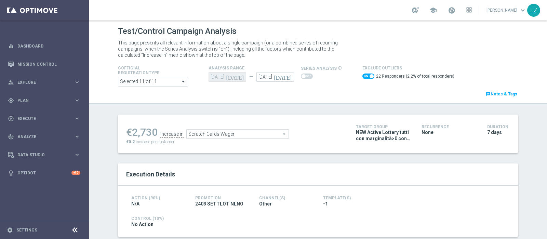
click at [273, 133] on span "Scratch Cards Wager" at bounding box center [238, 134] width 102 height 9
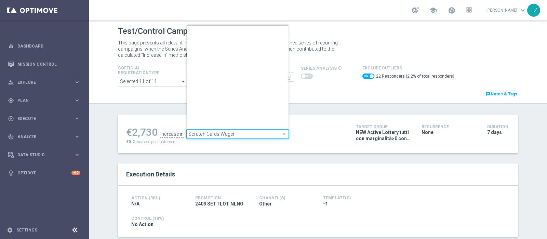
scroll to position [106, 0]
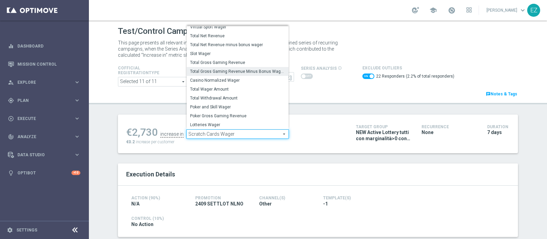
click at [244, 71] on span "Total Gross Gaming Revenue Minus Bonus Wagared" at bounding box center [237, 71] width 95 height 5
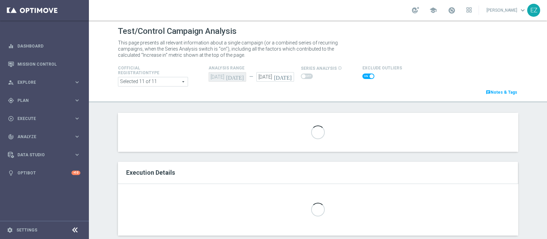
checkbox input "false"
type input "Total Gross Gaming Revenue Minus Bonus Wagared"
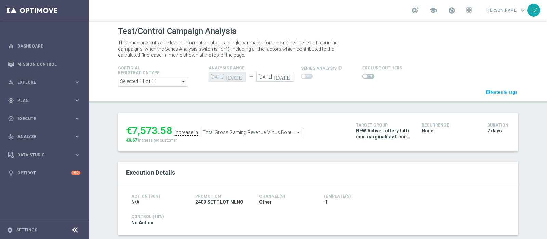
click at [362, 79] on div at bounding box center [382, 76] width 40 height 8
click at [363, 75] on span at bounding box center [365, 76] width 4 height 4
click at [362, 75] on input "checkbox" at bounding box center [368, 76] width 12 height 5
checkbox input "true"
click at [363, 74] on span at bounding box center [368, 76] width 12 height 5
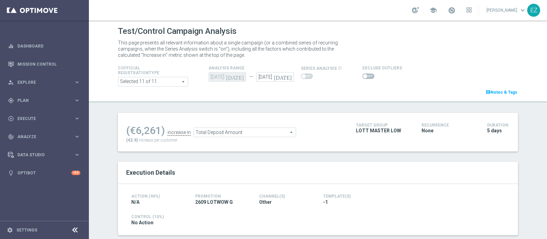
click at [363, 74] on input "checkbox" at bounding box center [368, 76] width 12 height 5
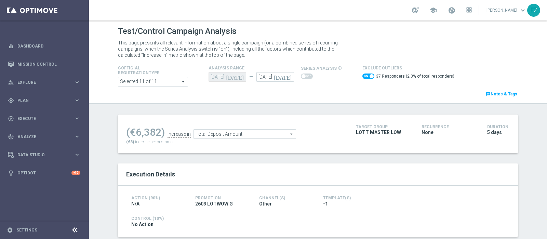
click at [250, 134] on span "Total Deposit Amount" at bounding box center [245, 134] width 102 height 9
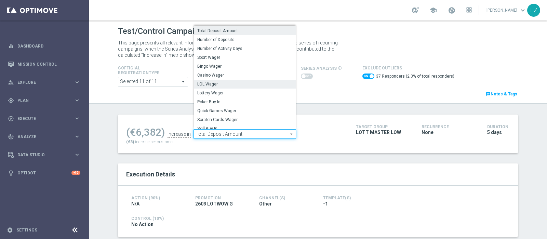
click at [217, 82] on span "LOL Wager" at bounding box center [244, 83] width 95 height 5
checkbox input "false"
type input "LOL Wager"
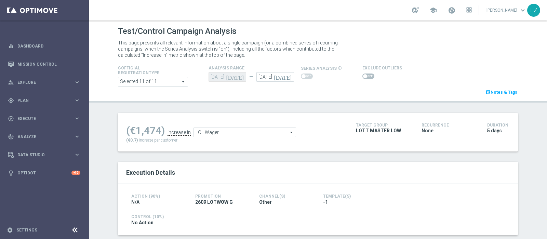
click at [363, 77] on span at bounding box center [365, 76] width 4 height 4
click at [362, 77] on input "checkbox" at bounding box center [368, 76] width 12 height 5
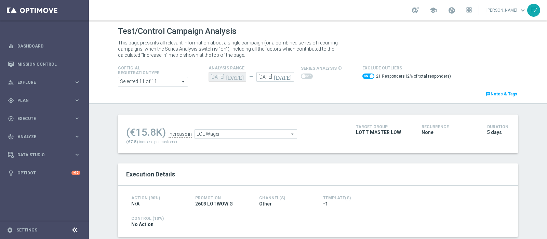
drag, startPoint x: 281, startPoint y: 134, endPoint x: 277, endPoint y: 135, distance: 4.8
click at [281, 134] on span "LOL Wager" at bounding box center [246, 134] width 102 height 9
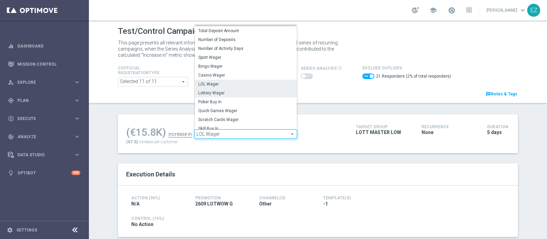
click at [200, 92] on span "Lottery Wager" at bounding box center [245, 92] width 95 height 5
checkbox input "false"
type input "Lottery Wager"
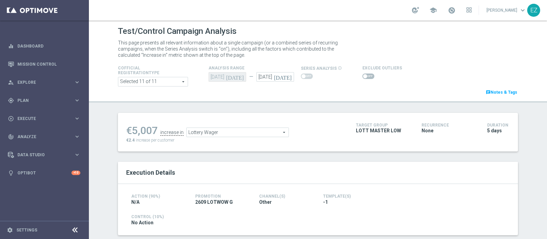
click at [362, 77] on span at bounding box center [368, 76] width 12 height 5
click at [362, 77] on input "checkbox" at bounding box center [368, 76] width 12 height 5
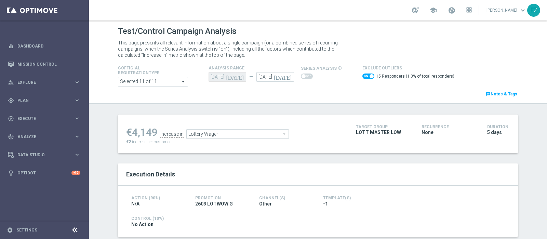
click at [256, 132] on span "Lottery Wager" at bounding box center [238, 134] width 102 height 9
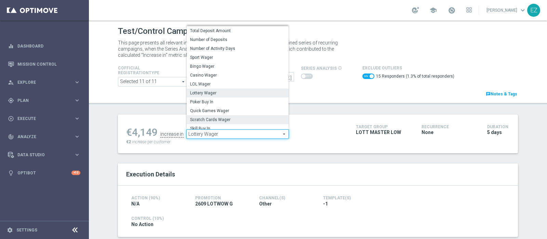
click at [219, 118] on span "Scratch Cards Wager" at bounding box center [237, 119] width 95 height 5
checkbox input "false"
type input "Scratch Cards Wager"
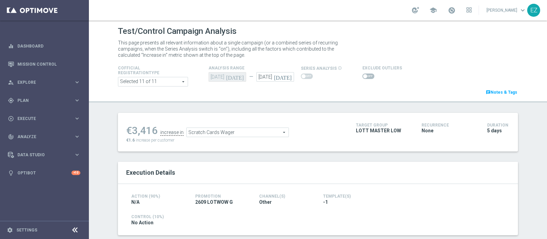
click at [363, 77] on span at bounding box center [365, 76] width 4 height 4
click at [362, 77] on input "checkbox" at bounding box center [368, 76] width 12 height 5
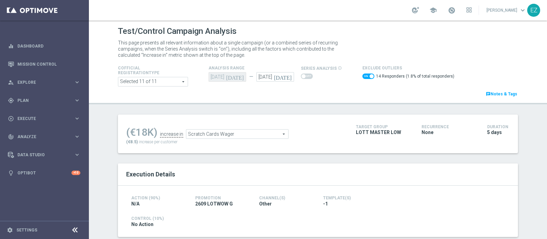
click at [239, 133] on span "Scratch Cards Wager" at bounding box center [237, 134] width 102 height 9
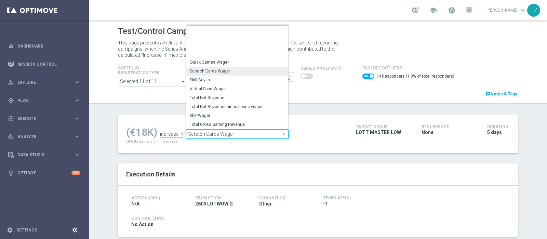
scroll to position [83, 0]
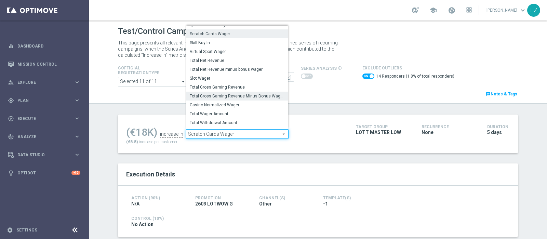
click at [234, 96] on span "Total Gross Gaming Revenue Minus Bonus Wagared" at bounding box center [237, 95] width 95 height 5
checkbox input "false"
type input "Total Gross Gaming Revenue Minus Bonus Wagared"
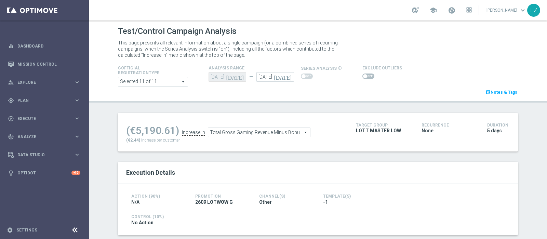
click at [363, 76] on span at bounding box center [365, 76] width 4 height 4
click at [362, 76] on input "checkbox" at bounding box center [368, 76] width 12 height 5
checkbox input "true"
